Goal: Transaction & Acquisition: Obtain resource

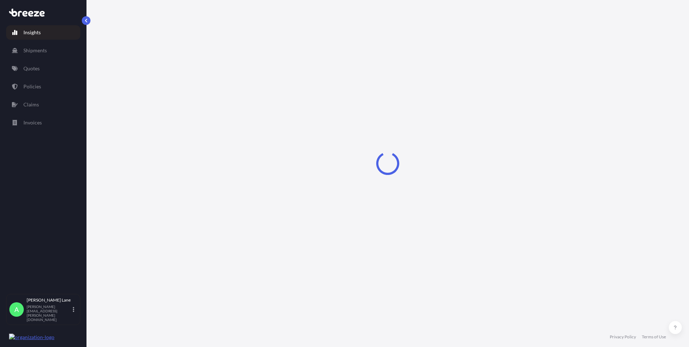
select select "2025"
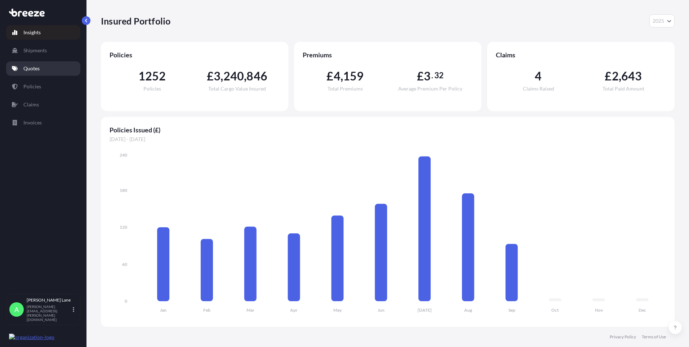
click at [33, 70] on p "Quotes" at bounding box center [31, 68] width 16 height 7
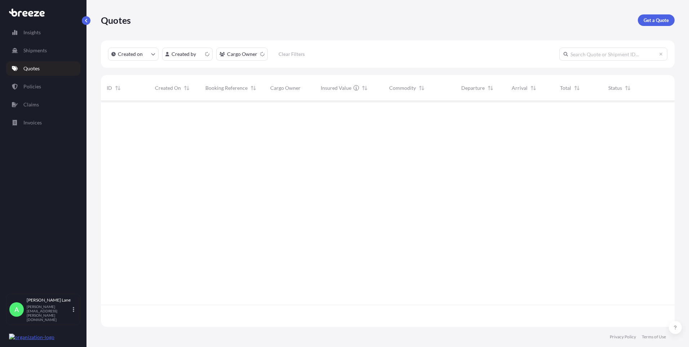
scroll to position [224, 568]
click at [648, 20] on p "Get a Quote" at bounding box center [656, 20] width 25 height 7
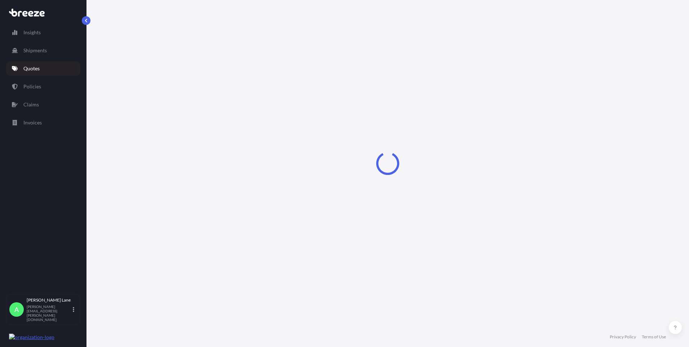
select select "Road"
select select "1"
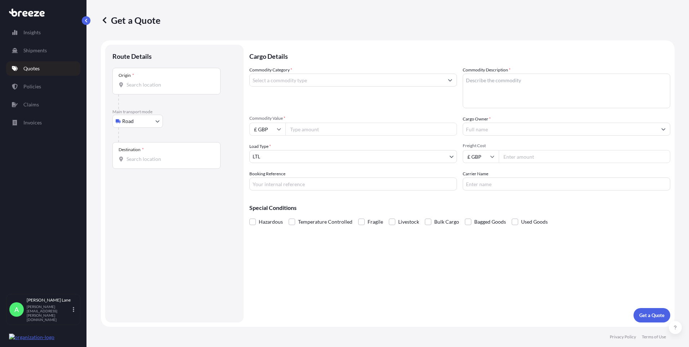
click at [133, 121] on body "Insights Shipments Quotes Policies Claims Invoices A [PERSON_NAME] [PERSON_NAME…" at bounding box center [344, 173] width 689 height 347
click at [152, 83] on input "Origin *" at bounding box center [169, 84] width 85 height 7
paste input "GU14 7BF"
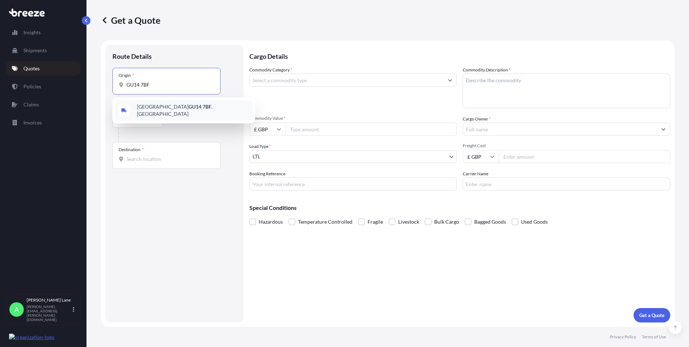
click at [173, 109] on span "[STREET_ADDRESS]" at bounding box center [193, 110] width 112 height 14
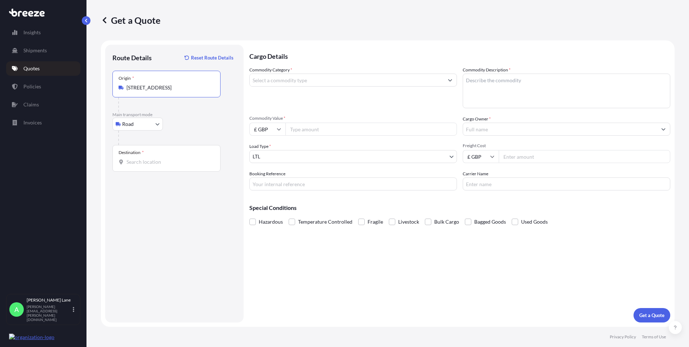
type input "[STREET_ADDRESS]"
click at [174, 161] on input "Destination *" at bounding box center [169, 161] width 85 height 7
paste input "TN14 5EL"
click at [163, 187] on span "[STREET_ADDRESS]" at bounding box center [193, 187] width 112 height 14
type input "[STREET_ADDRESS]"
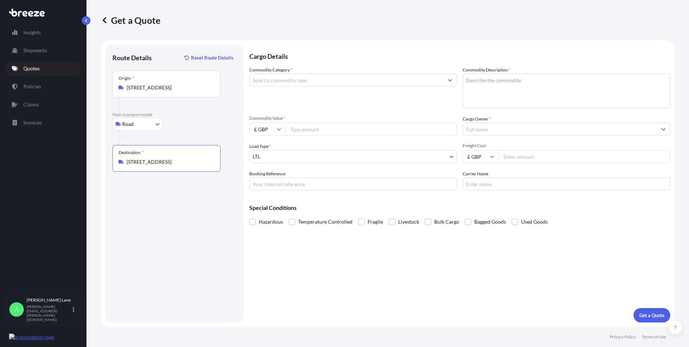
click at [311, 78] on input "Commodity Category *" at bounding box center [347, 80] width 194 height 13
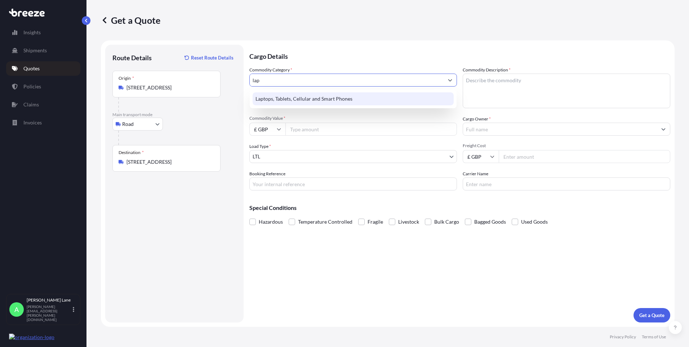
click at [311, 93] on div "Laptops, Tablets, Cellular and Smart Phones" at bounding box center [353, 98] width 201 height 13
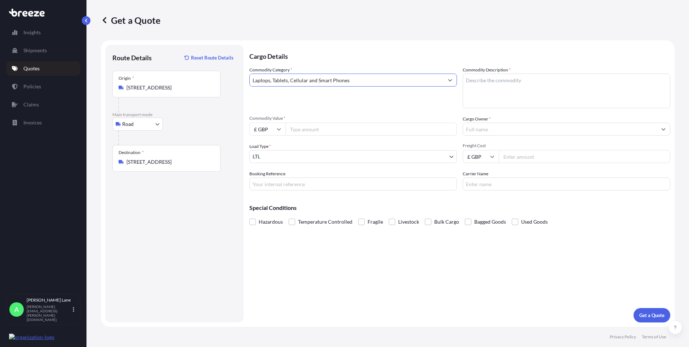
type input "Laptops, Tablets, Cellular and Smart Phones"
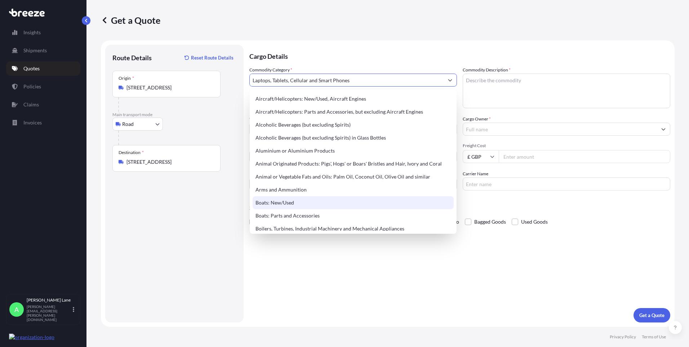
drag, startPoint x: 312, startPoint y: 344, endPoint x: 310, endPoint y: 323, distance: 21.4
click at [312, 345] on footer "Privacy Policy Terms of Use" at bounding box center [387, 337] width 603 height 20
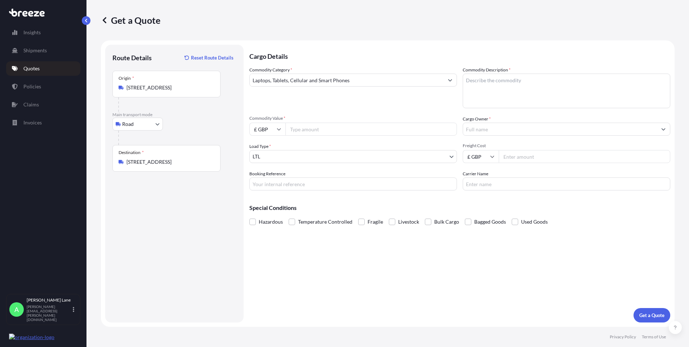
click at [306, 130] on input "Commodity Value *" at bounding box center [371, 129] width 172 height 13
type input "1000"
click at [293, 181] on input "Booking Reference" at bounding box center [353, 183] width 208 height 13
paste input "1898362"
type input "1898362"
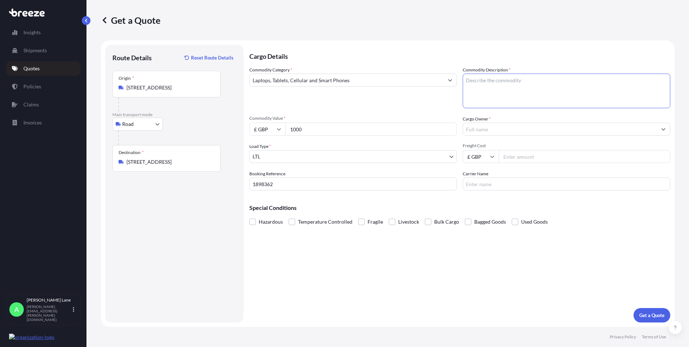
paste textarea "IPAD, IPAD CASE, IPENCIL & CHARGER"
type textarea "IPAD, IPAD CASE, IPENCIL & CHARGER"
click at [503, 132] on input "Cargo Owner *" at bounding box center [560, 129] width 194 height 13
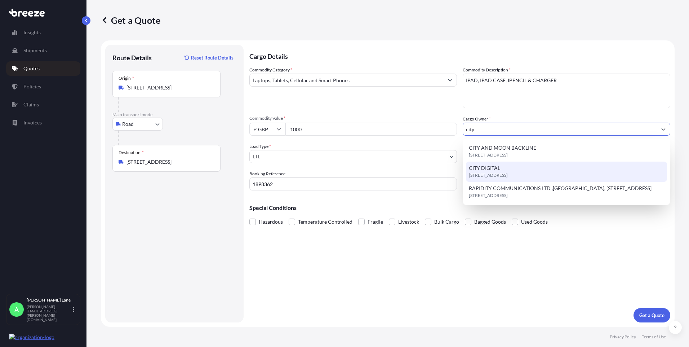
click at [496, 170] on span "CITY DIGITAL" at bounding box center [484, 167] width 31 height 7
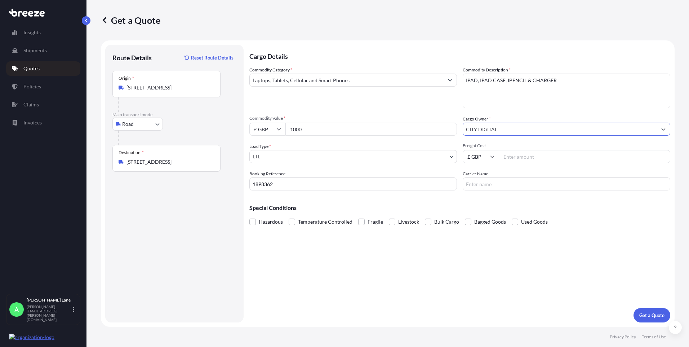
type input "CITY DIGITAL"
click at [516, 159] on input "Freight Cost" at bounding box center [585, 156] width 172 height 13
type input "28.10"
click at [484, 187] on input "Carrier Name" at bounding box center [567, 183] width 208 height 13
type input "DPD"
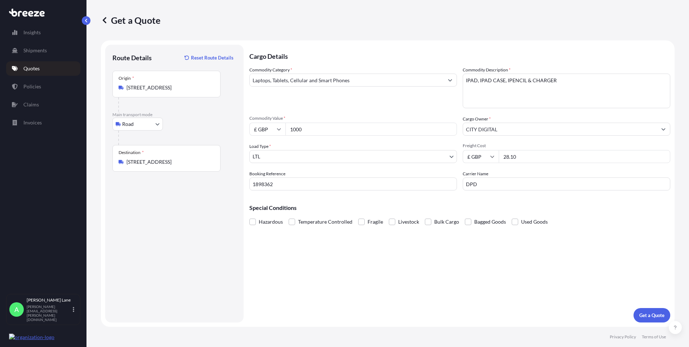
click at [375, 274] on div "Cargo Details Commodity Category * Laptops, Tablets, Cellular and Smart Phones …" at bounding box center [459, 184] width 421 height 278
click at [660, 316] on p "Get a Quote" at bounding box center [651, 314] width 25 height 7
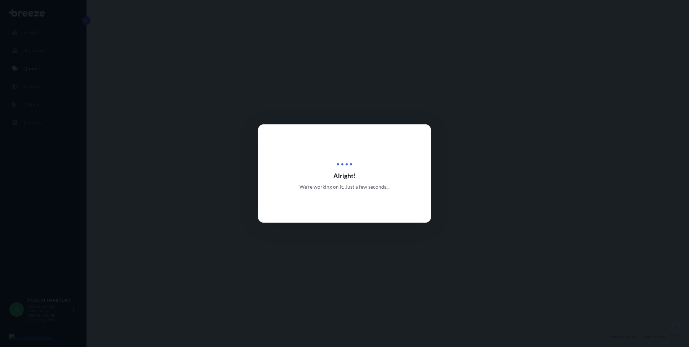
select select "Road"
select select "1"
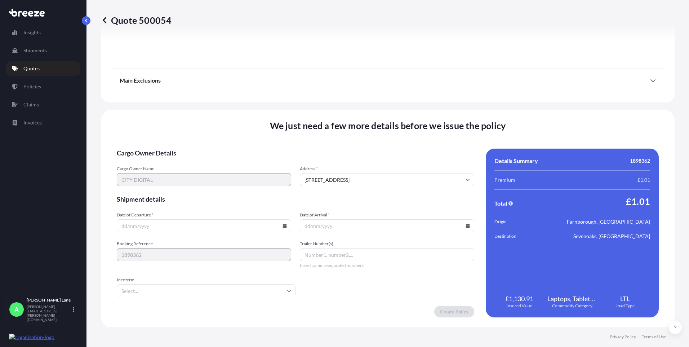
scroll to position [797, 0]
click at [283, 225] on icon at bounding box center [285, 225] width 4 height 4
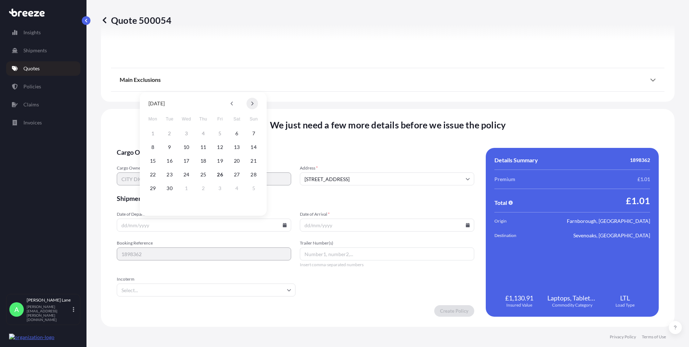
click at [252, 103] on icon at bounding box center [252, 103] width 3 height 4
click at [218, 134] on button "3" at bounding box center [220, 134] width 12 height 12
type input "[DATE]"
click at [149, 292] on input "Incoterm" at bounding box center [206, 289] width 179 height 13
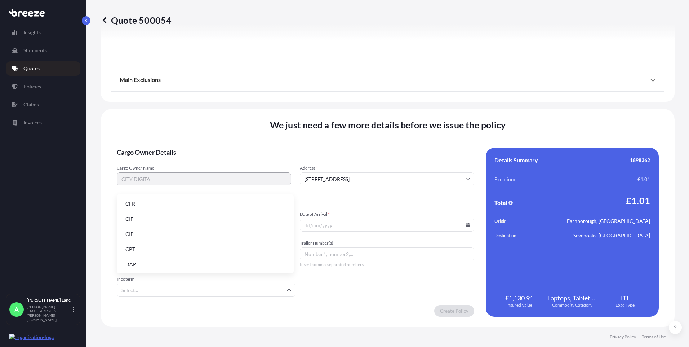
click at [147, 267] on li "DAP" at bounding box center [205, 264] width 171 height 14
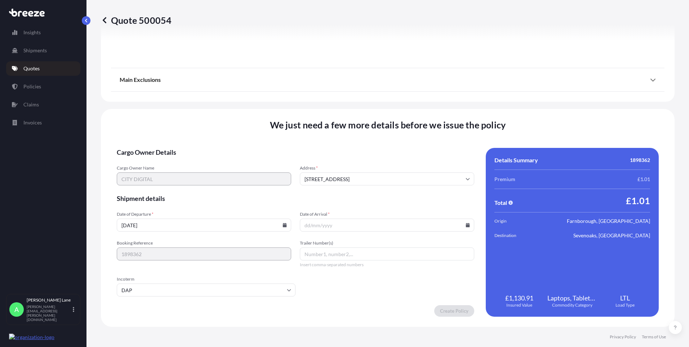
paste input "0011 640 081 9"
type input "0011 640 081 9"
click at [466, 224] on icon at bounding box center [468, 225] width 4 height 4
click at [432, 103] on icon at bounding box center [433, 103] width 3 height 4
click at [419, 135] on button "4" at bounding box center [418, 134] width 12 height 12
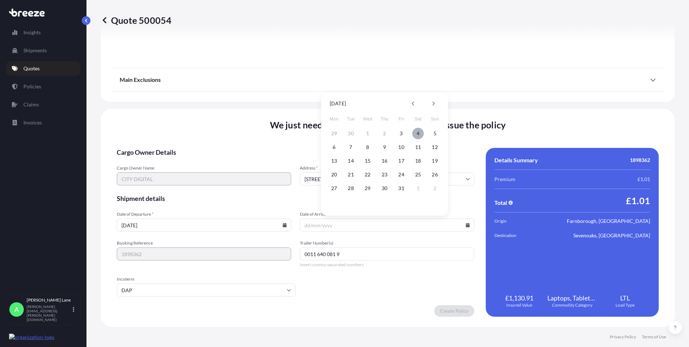
type input "[DATE]"
